Goal: Transaction & Acquisition: Subscribe to service/newsletter

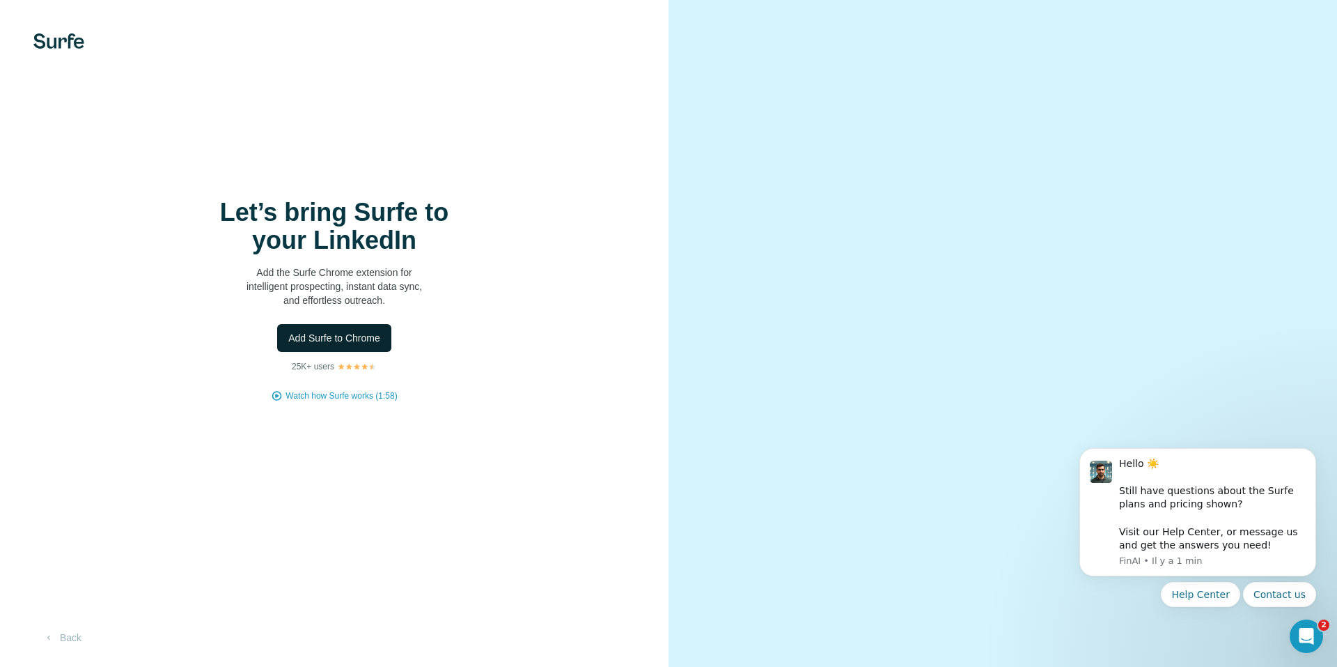
click at [352, 331] on span "Add Surfe to Chrome" at bounding box center [334, 338] width 92 height 14
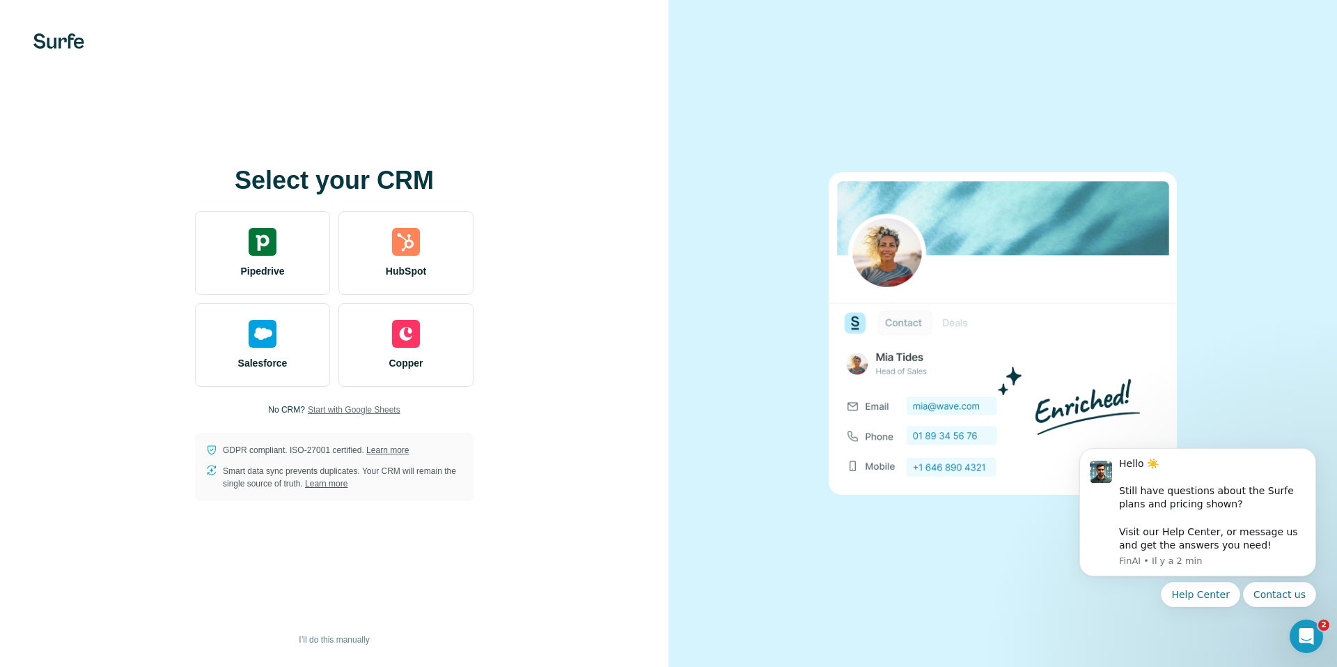
click at [359, 412] on span "Start with Google Sheets" at bounding box center [354, 409] width 93 height 13
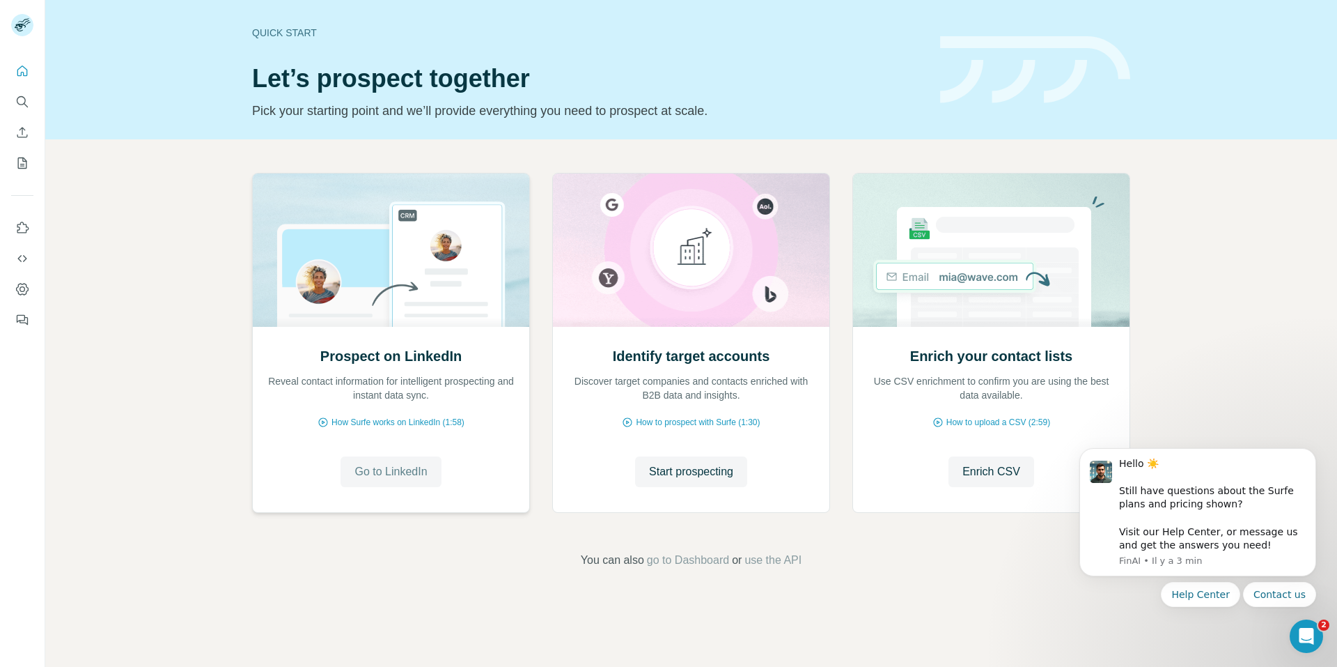
click at [422, 476] on span "Go to LinkedIn" at bounding box center [391, 471] width 72 height 17
